Goal: Information Seeking & Learning: Learn about a topic

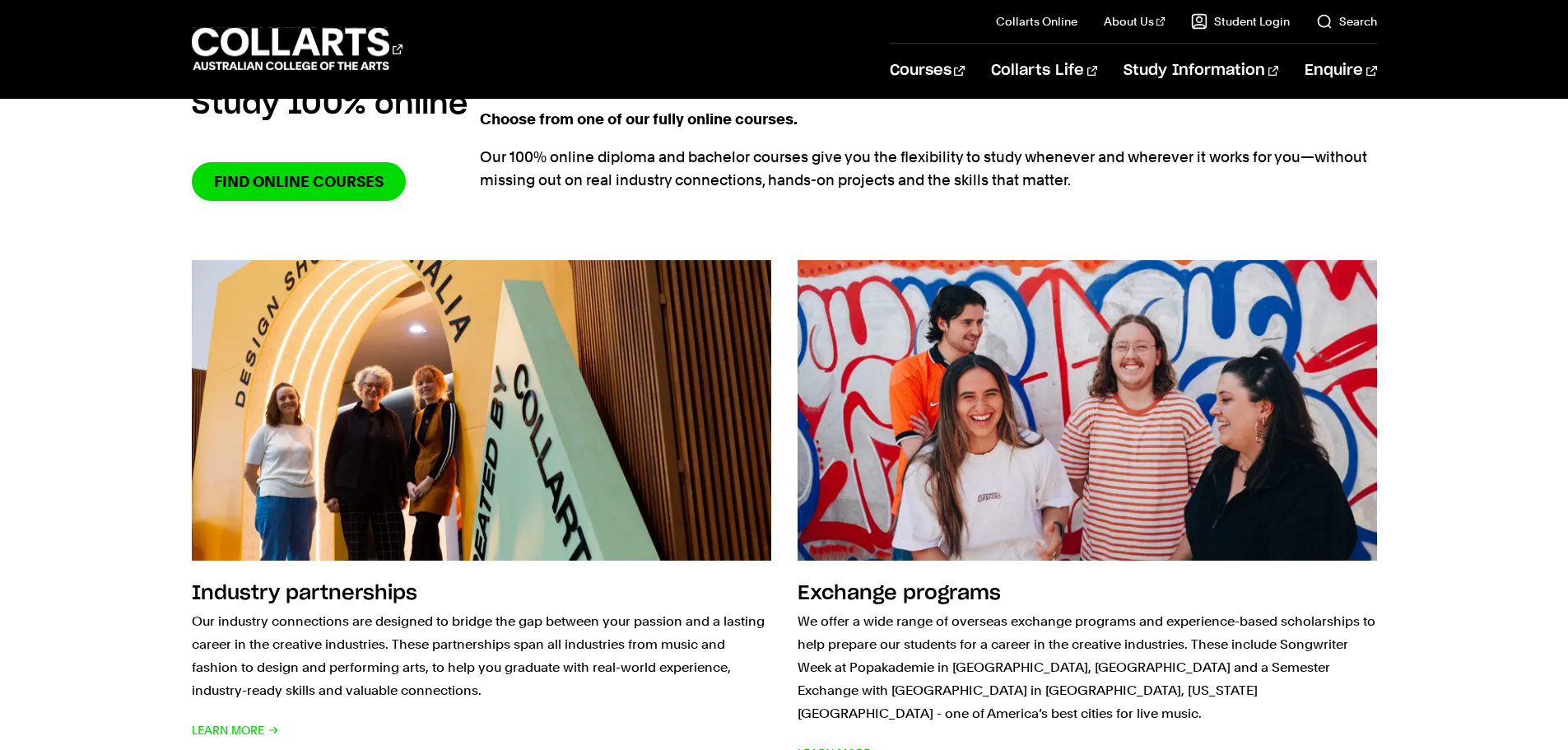
scroll to position [1382, 0]
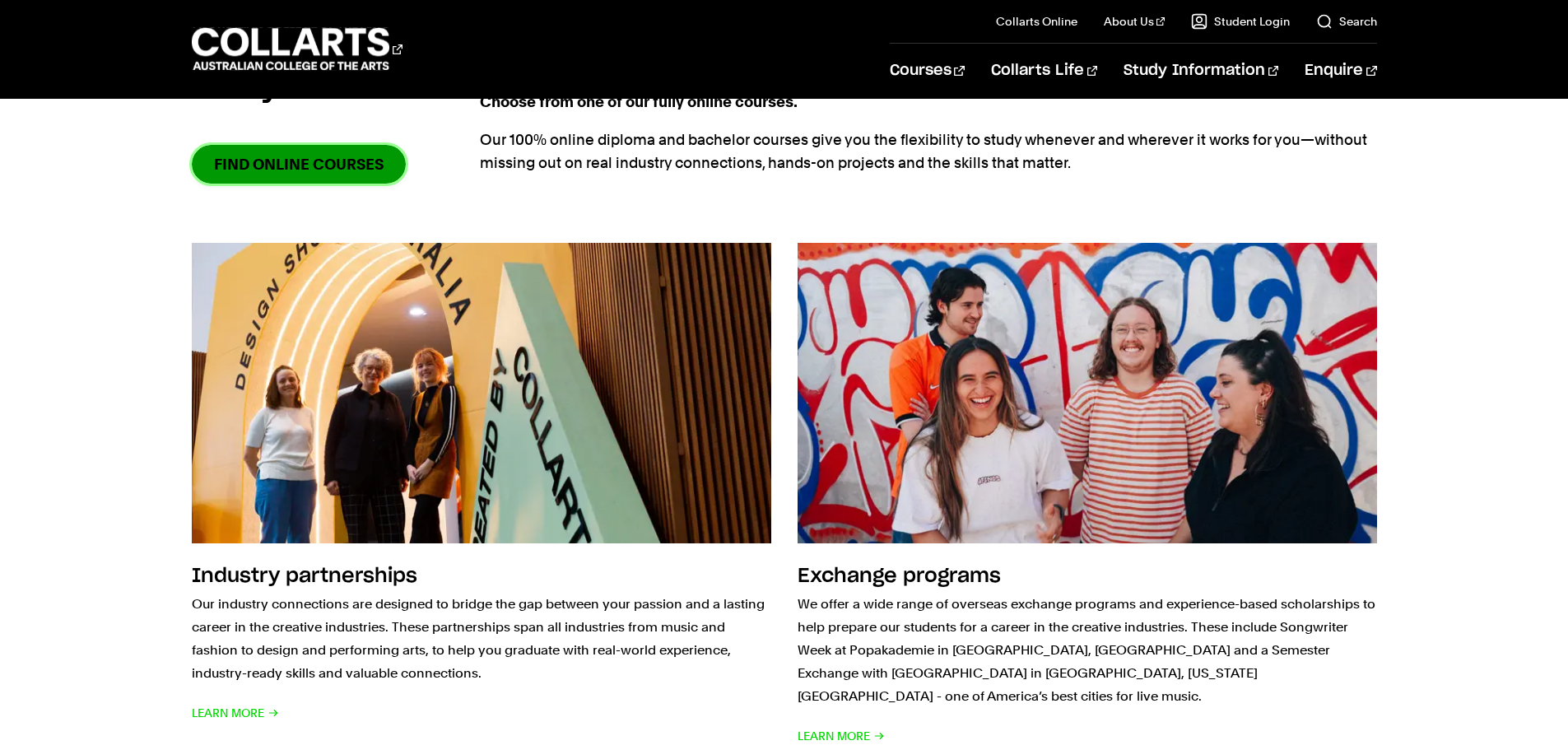
click at [325, 169] on link "Find online courses" at bounding box center [299, 164] width 214 height 38
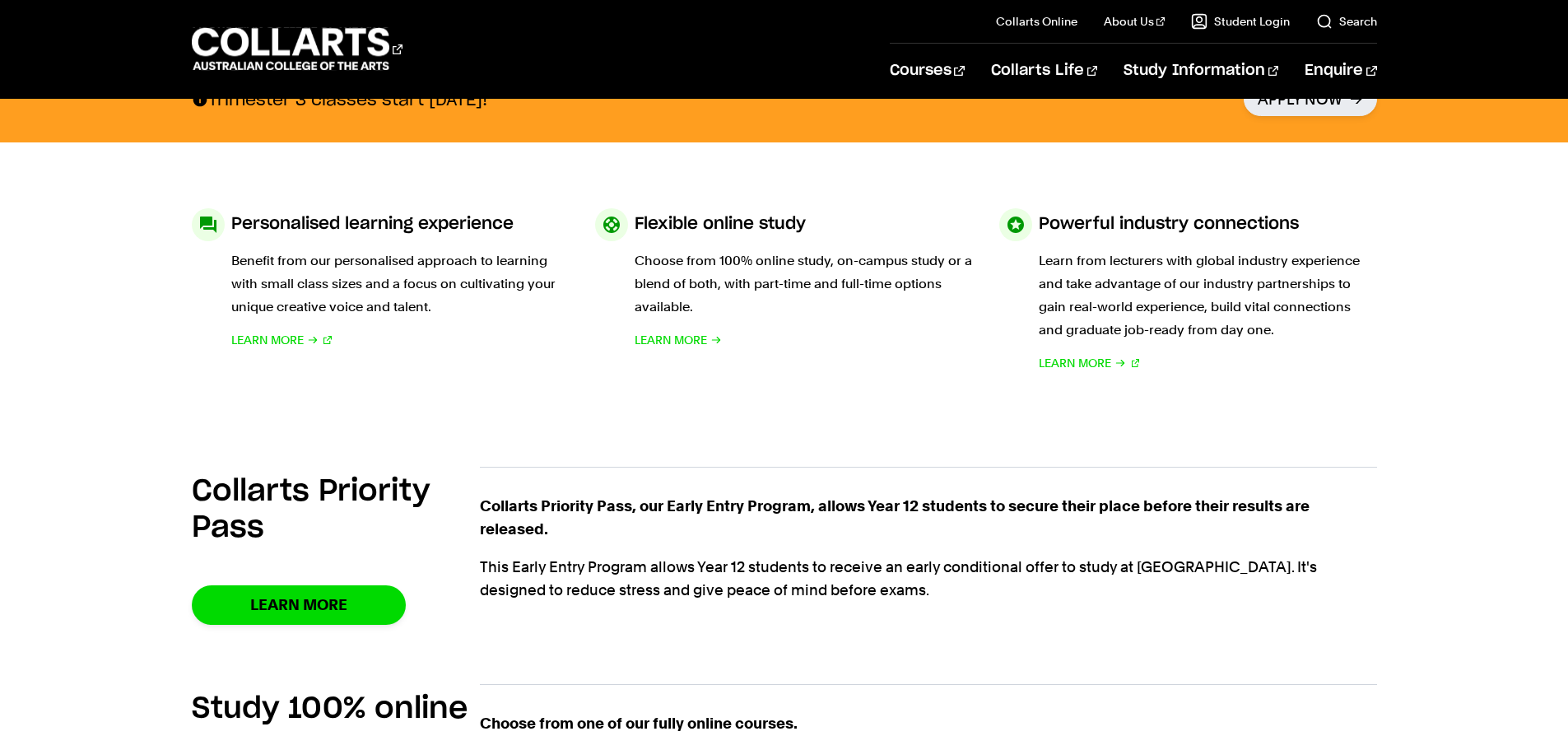
scroll to position [765, 0]
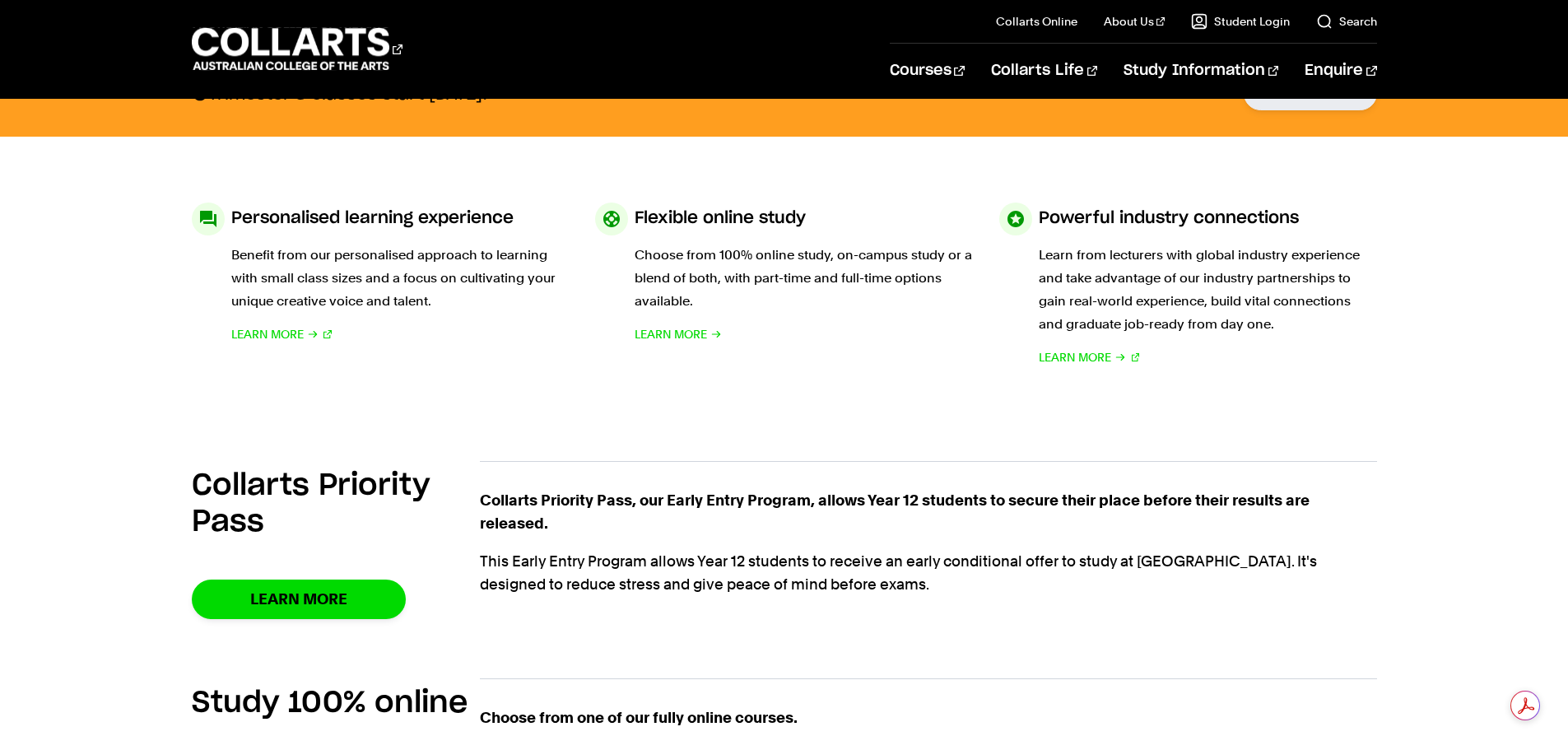
click at [802, 392] on section "Personalised learning experience Benefit from our personalised approach to lear…" at bounding box center [784, 286] width 1186 height 298
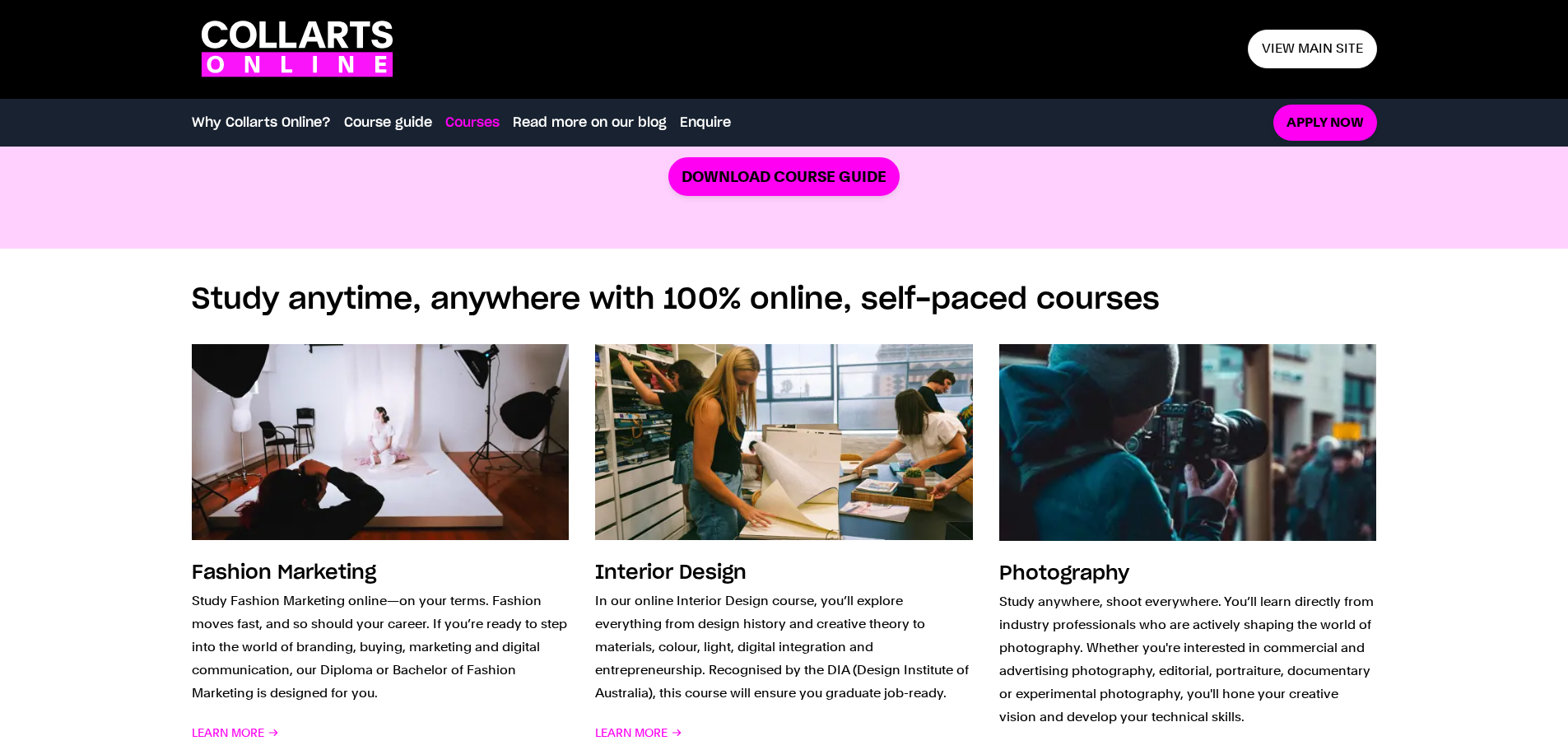
scroll to position [1007, 0]
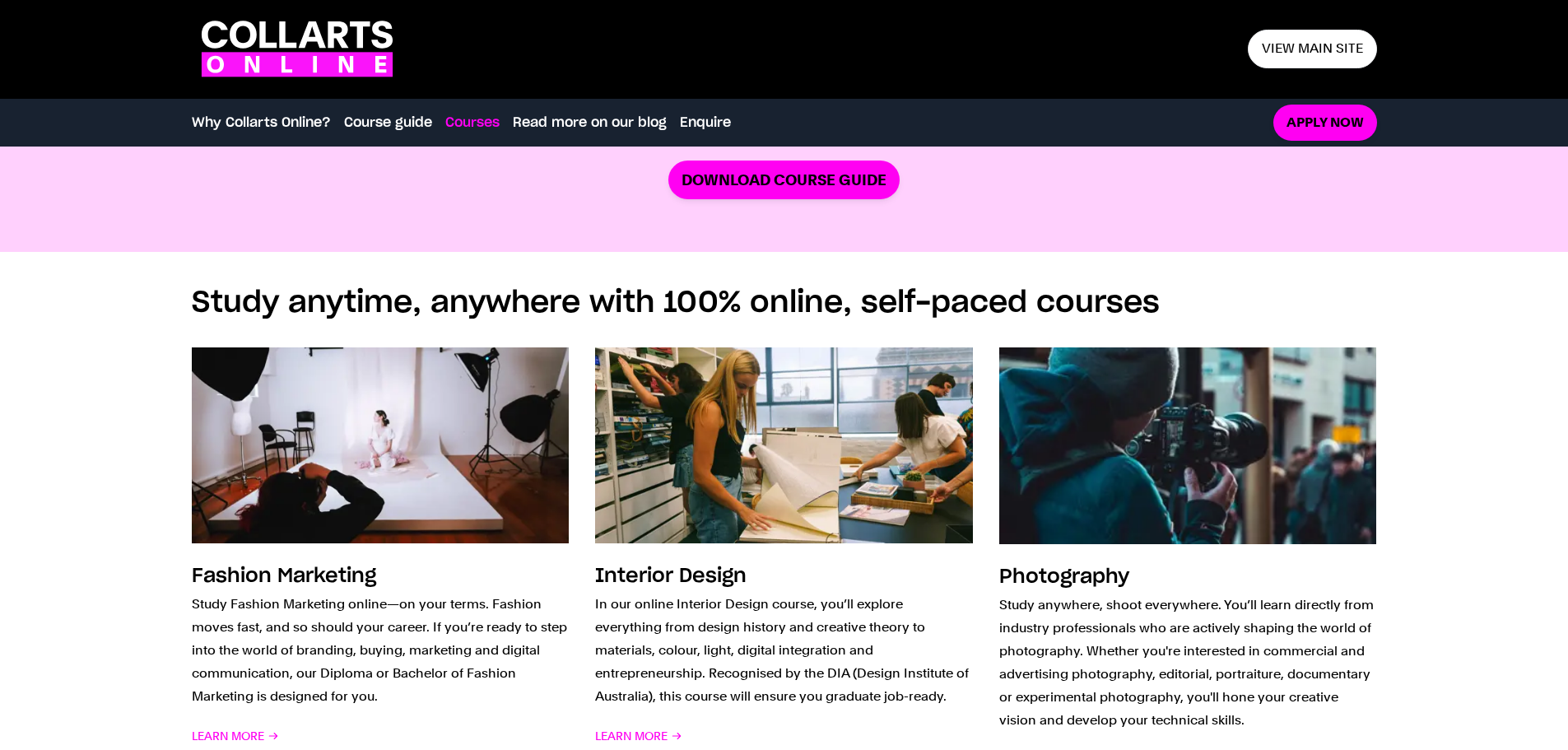
drag, startPoint x: 1578, startPoint y: 43, endPoint x: 1578, endPoint y: 254, distance: 211.0
click at [1567, 254] on html ".cls-1 { fill: #fa14fa; } .cls-1, .cls-2 { stroke-width: 0px; } .cls-2 { fill: …" at bounding box center [784, 706] width 1568 height 3426
click at [749, 187] on link "Download Course Guide" at bounding box center [784, 180] width 231 height 38
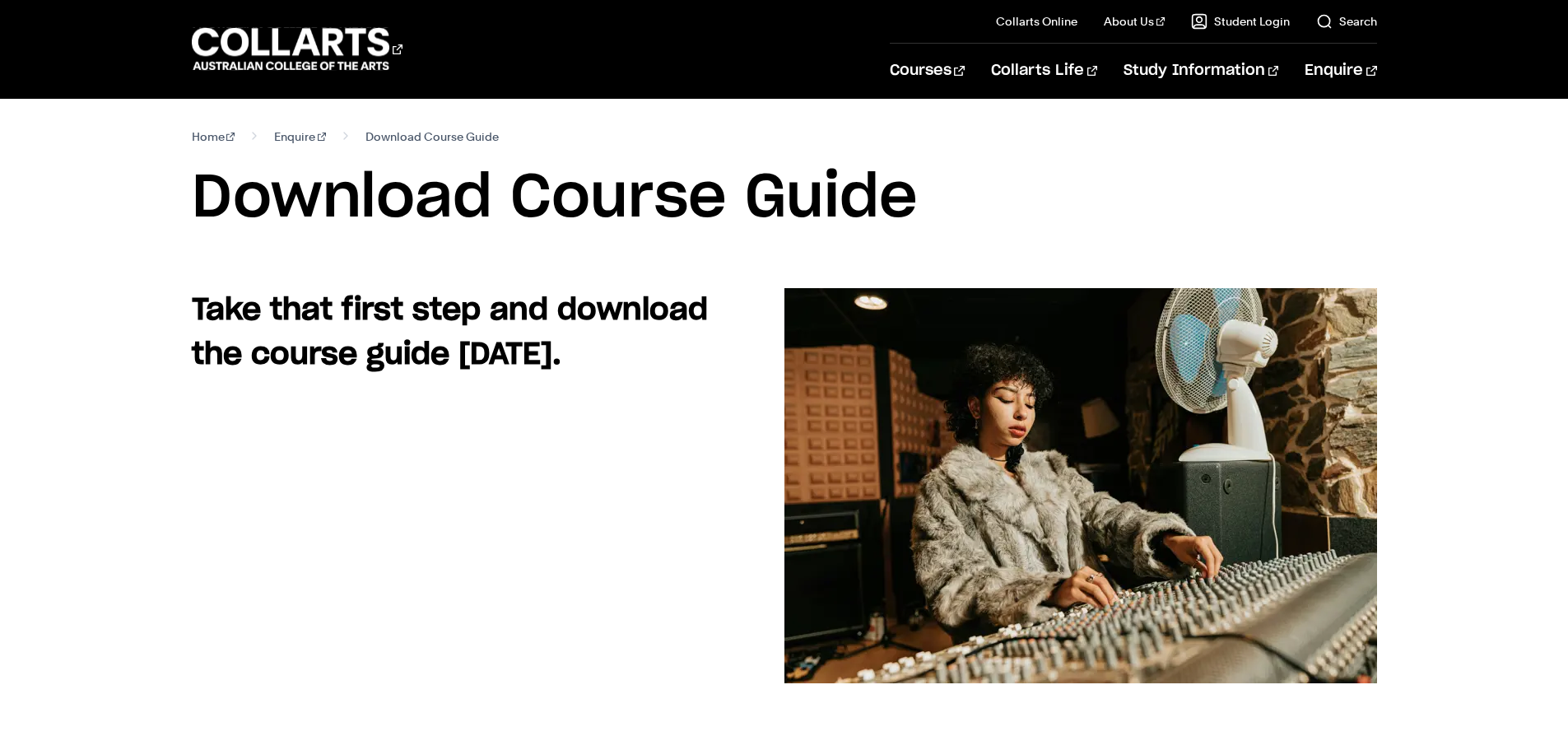
drag, startPoint x: 1579, startPoint y: 66, endPoint x: 1569, endPoint y: -3, distance: 69.7
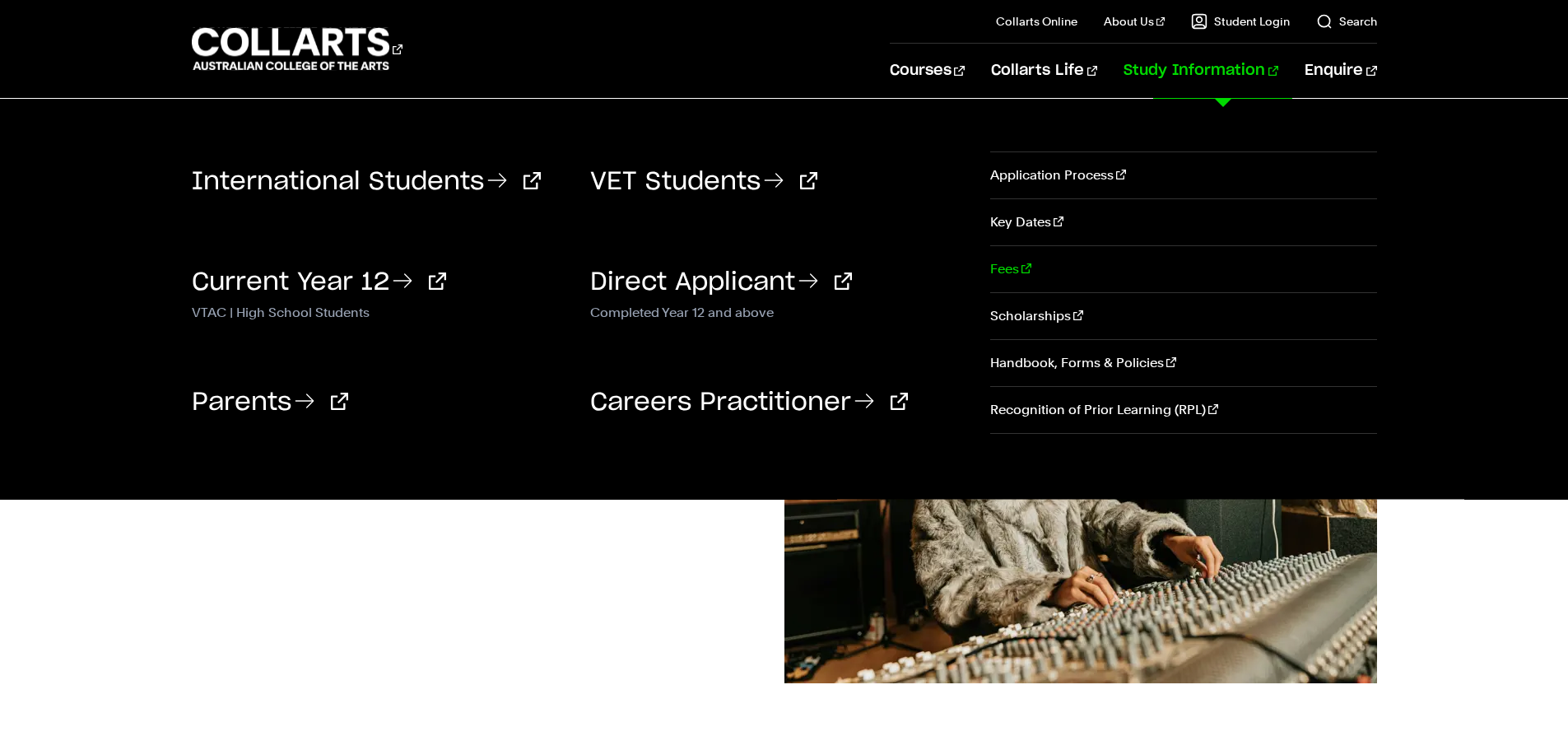
click at [1003, 268] on link "Fees" at bounding box center [1183, 269] width 386 height 46
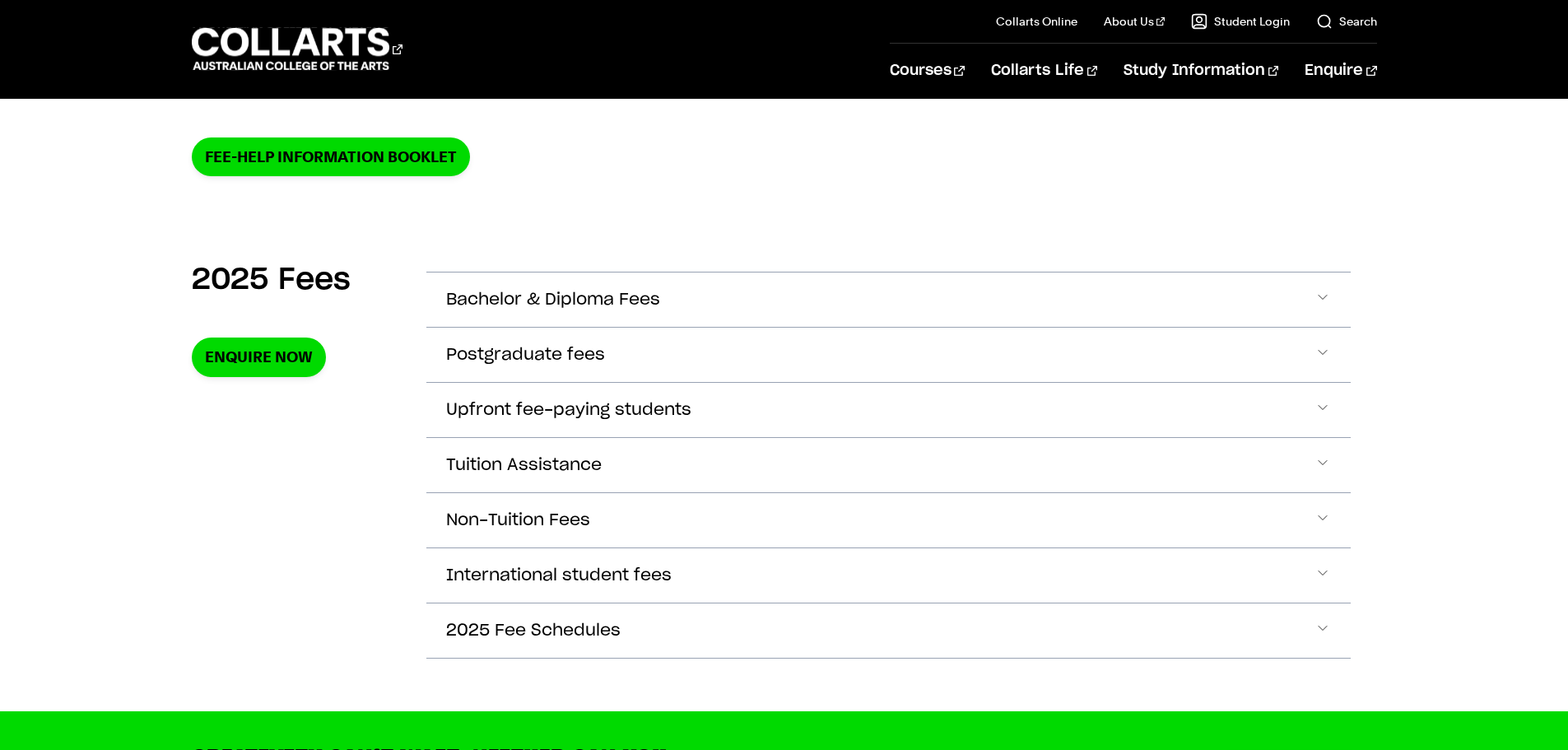
scroll to position [530, 0]
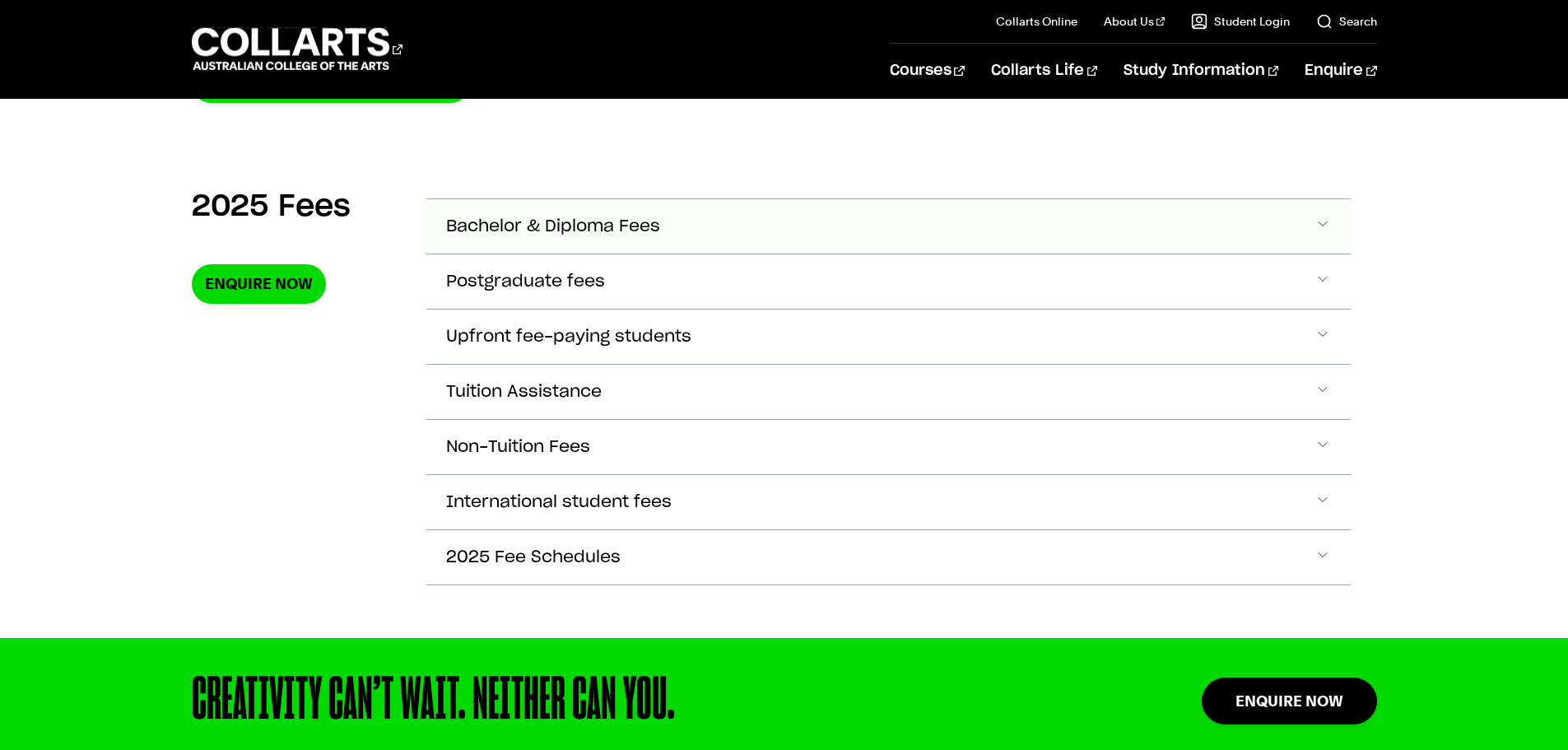
click at [1321, 224] on span "Accordion Section" at bounding box center [1322, 226] width 16 height 21
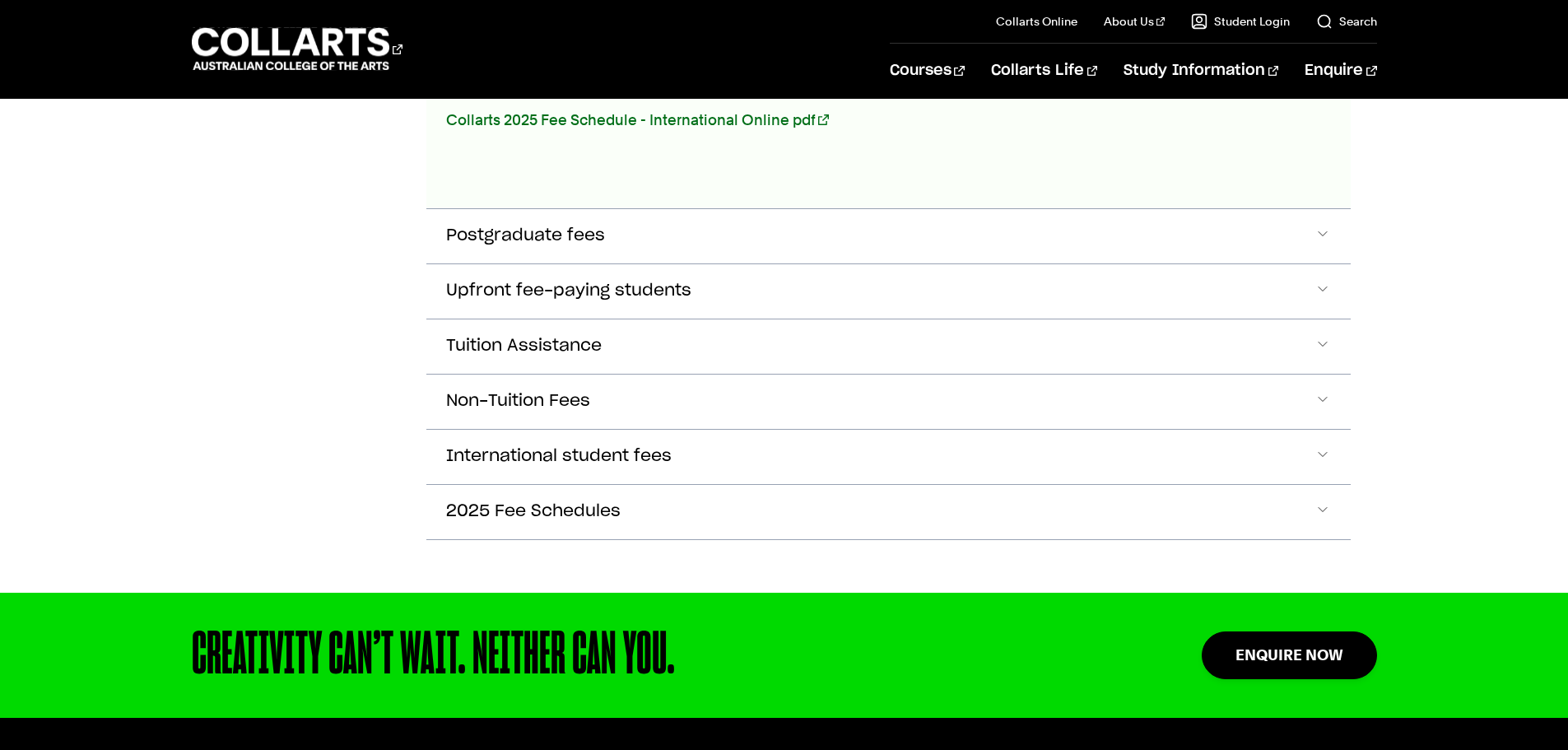
scroll to position [1180, 0]
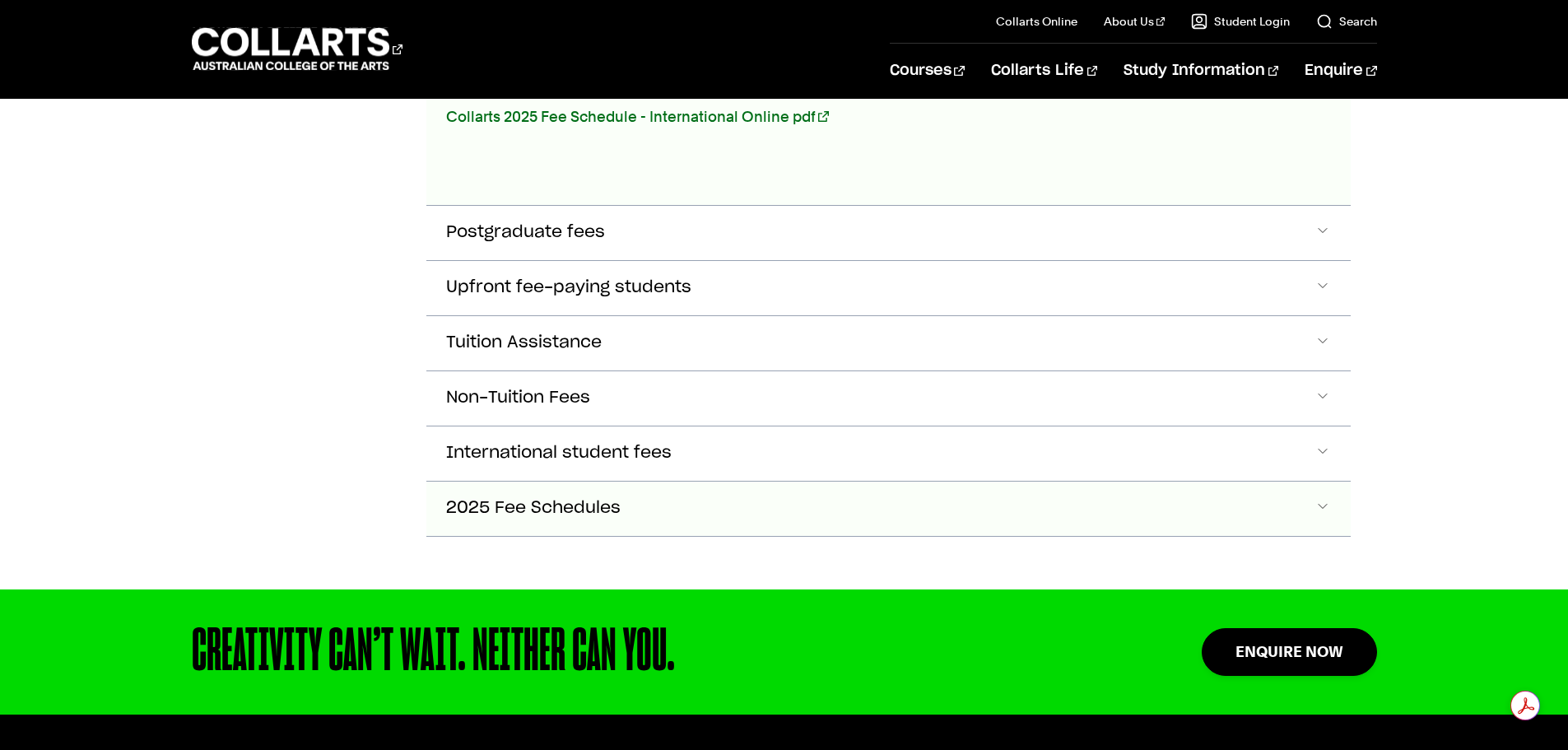
click at [1322, 490] on button "2025 Fee Schedules" at bounding box center [888, 508] width 924 height 54
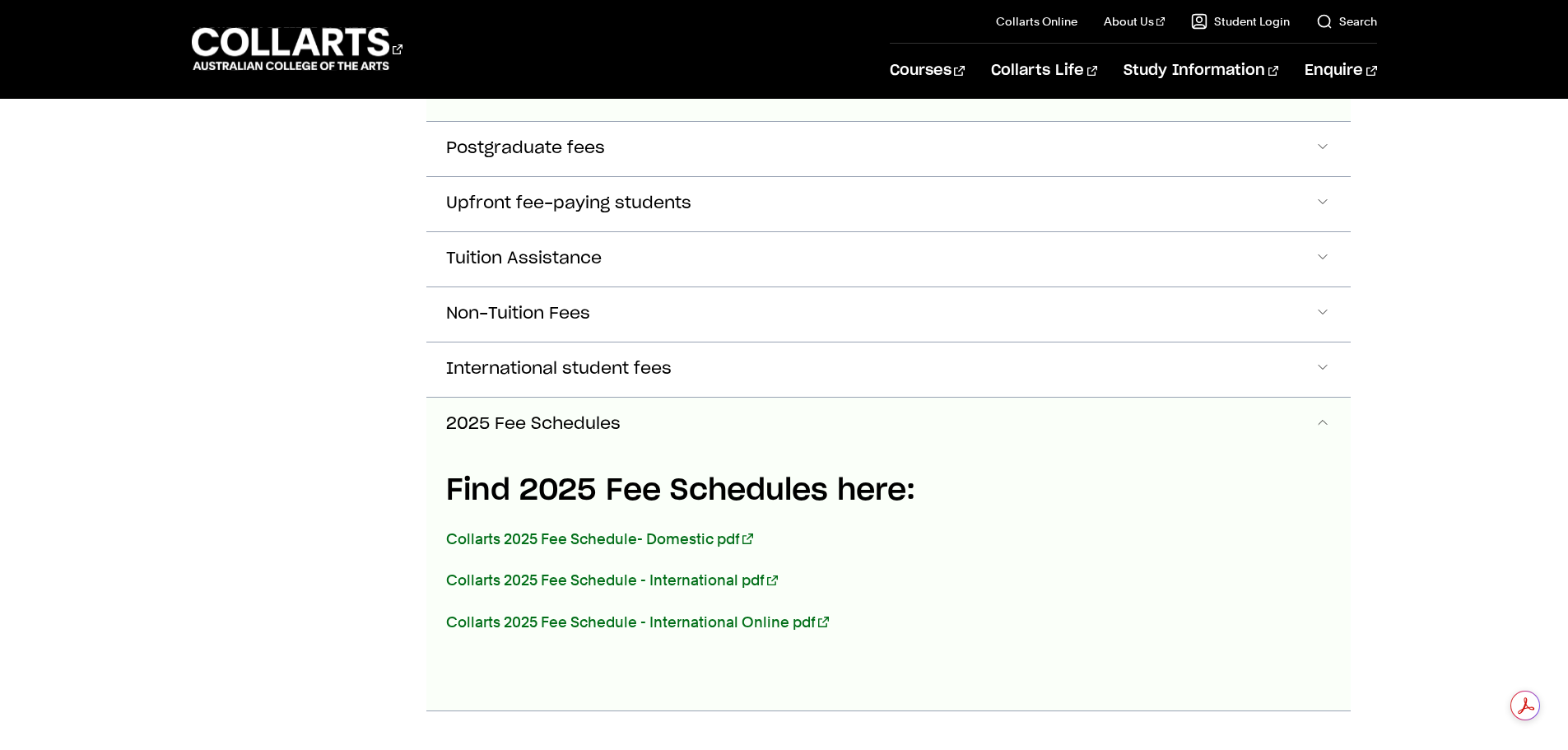
scroll to position [1509, 0]
